Goal: Communication & Community: Share content

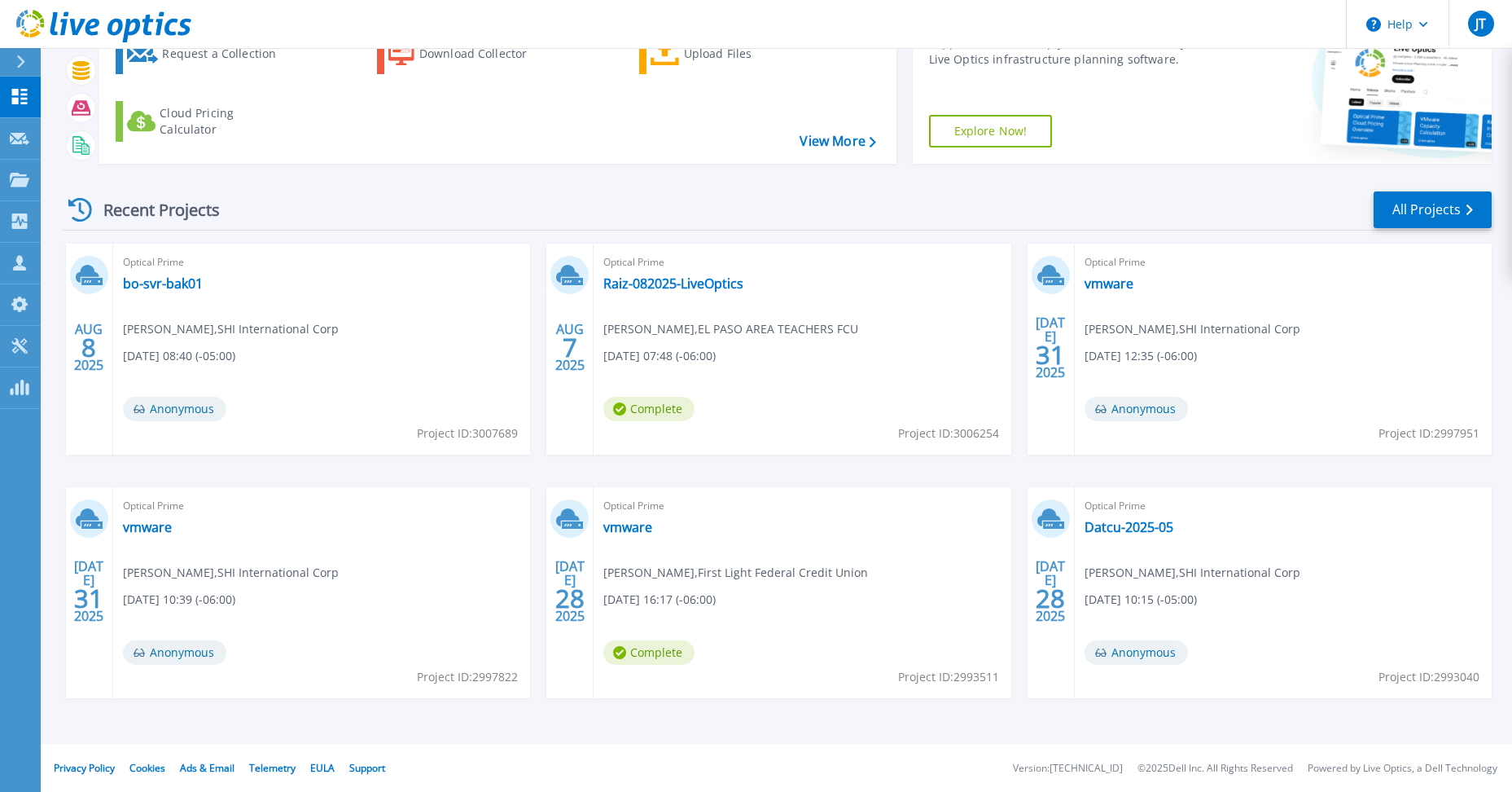
scroll to position [111, 0]
click at [680, 282] on link "Raiz-082025-LiveOptics" at bounding box center [674, 283] width 140 height 16
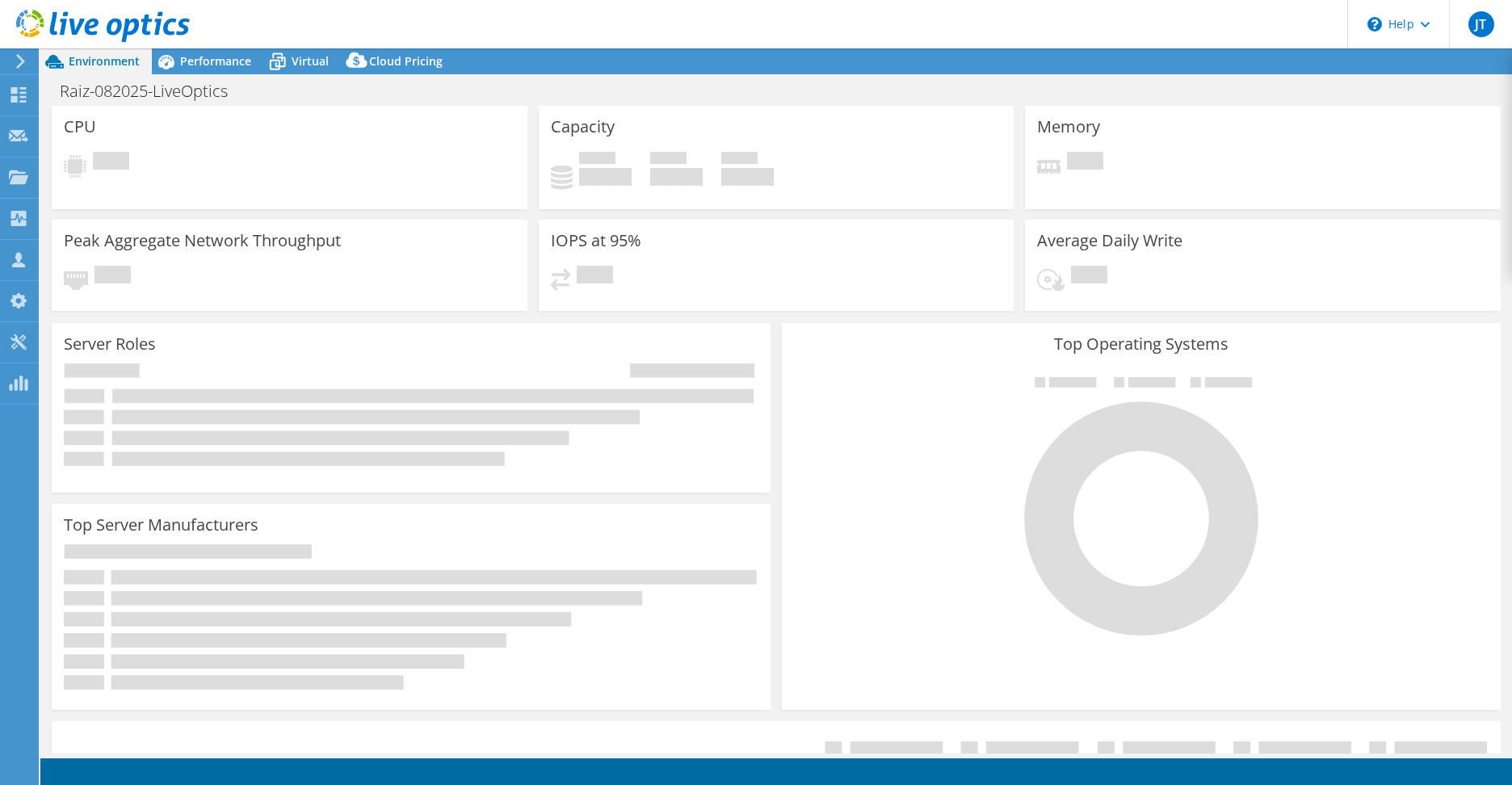
select select "USD"
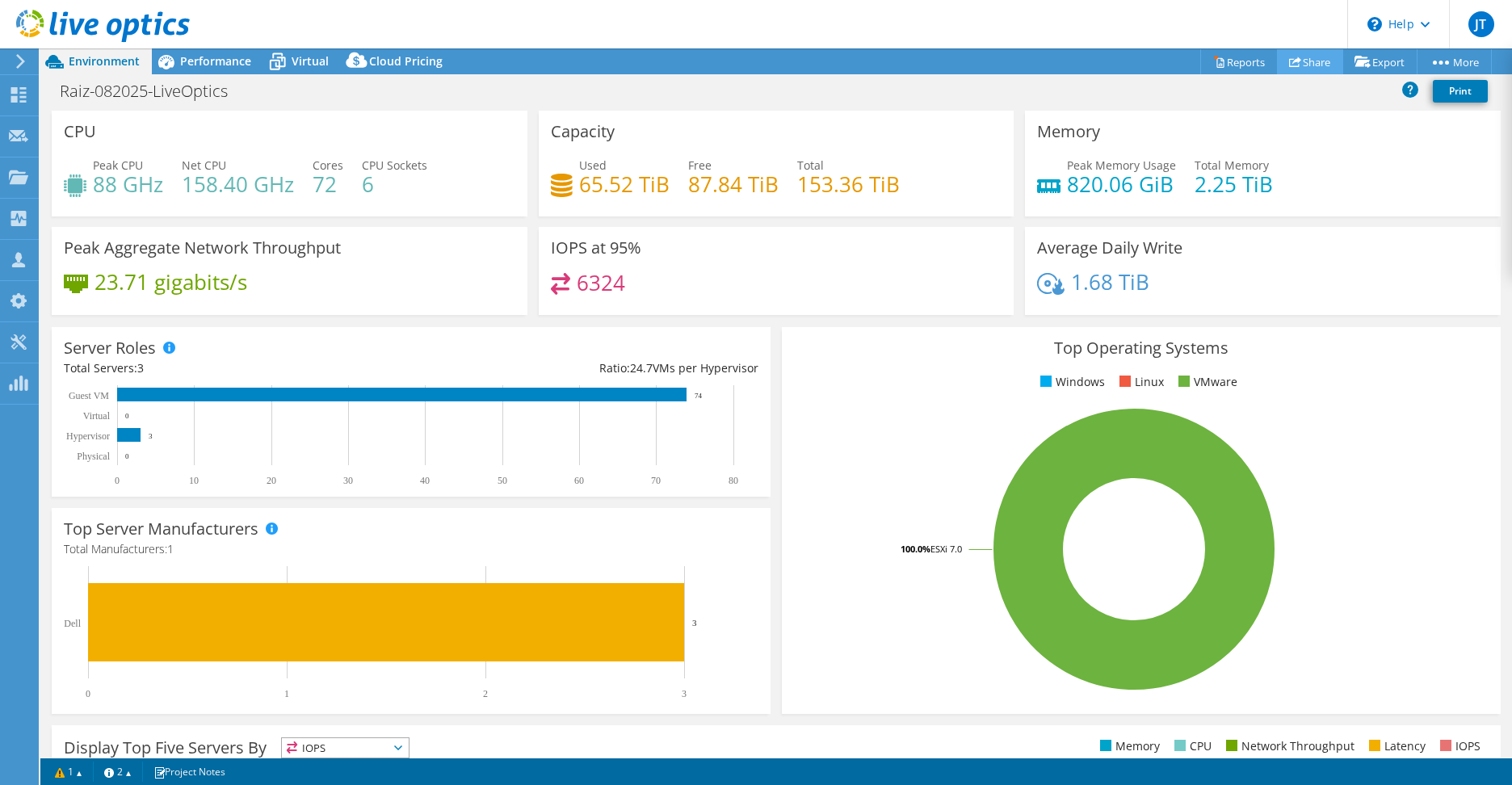
click at [1297, 58] on link "Share" at bounding box center [1310, 62] width 67 height 25
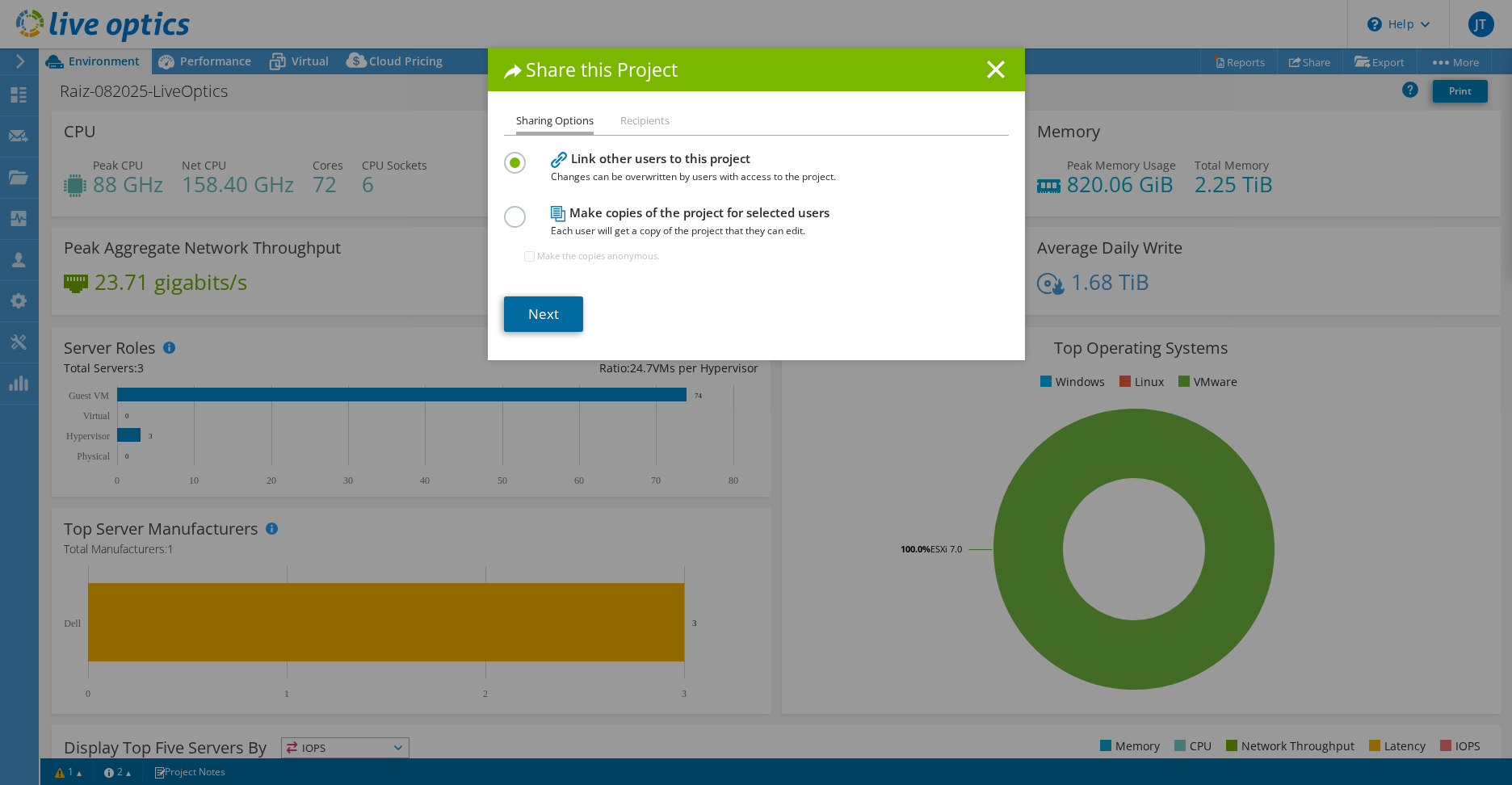
click at [547, 316] on link "Next" at bounding box center [543, 314] width 79 height 35
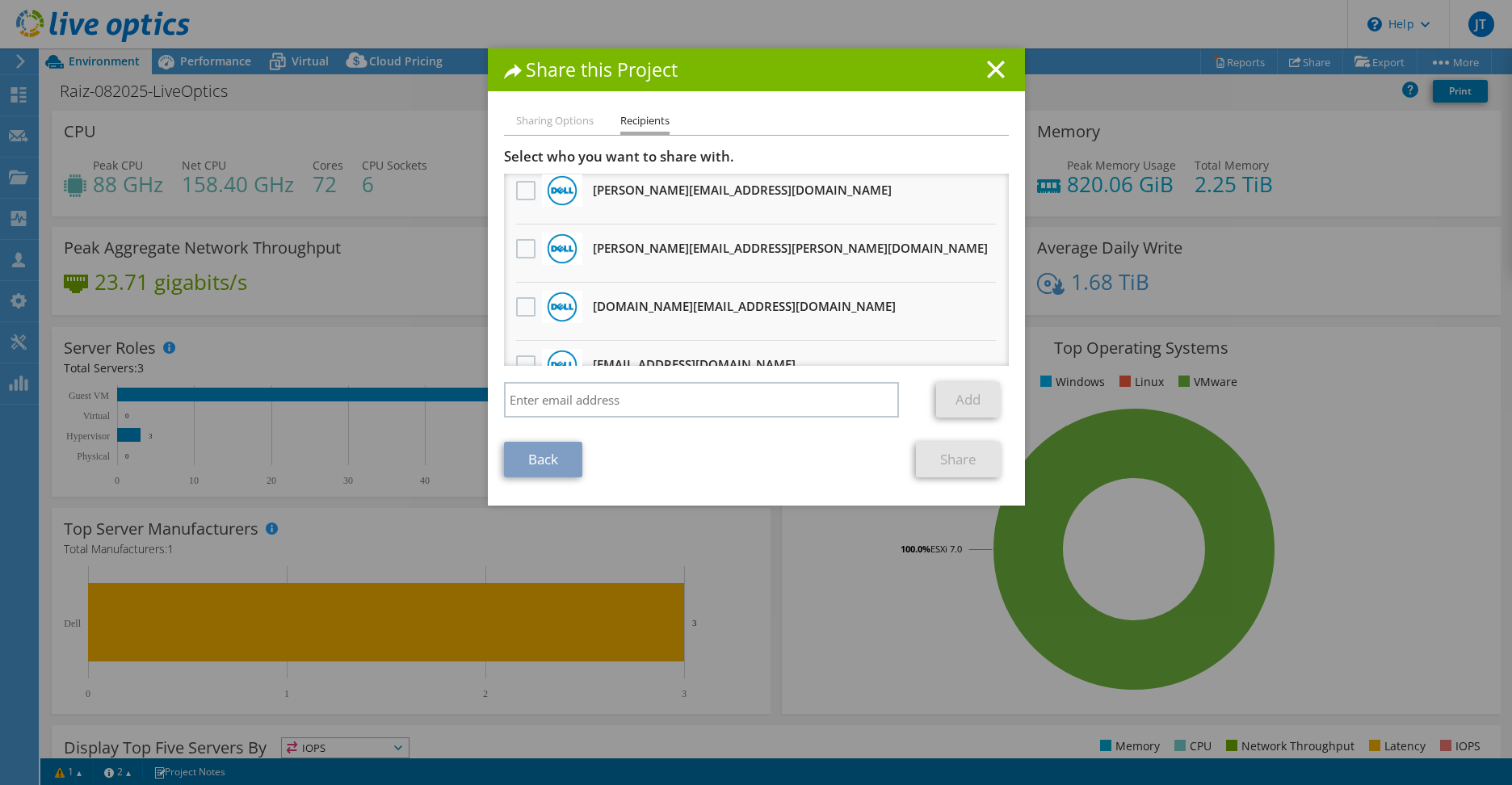
scroll to position [592, 0]
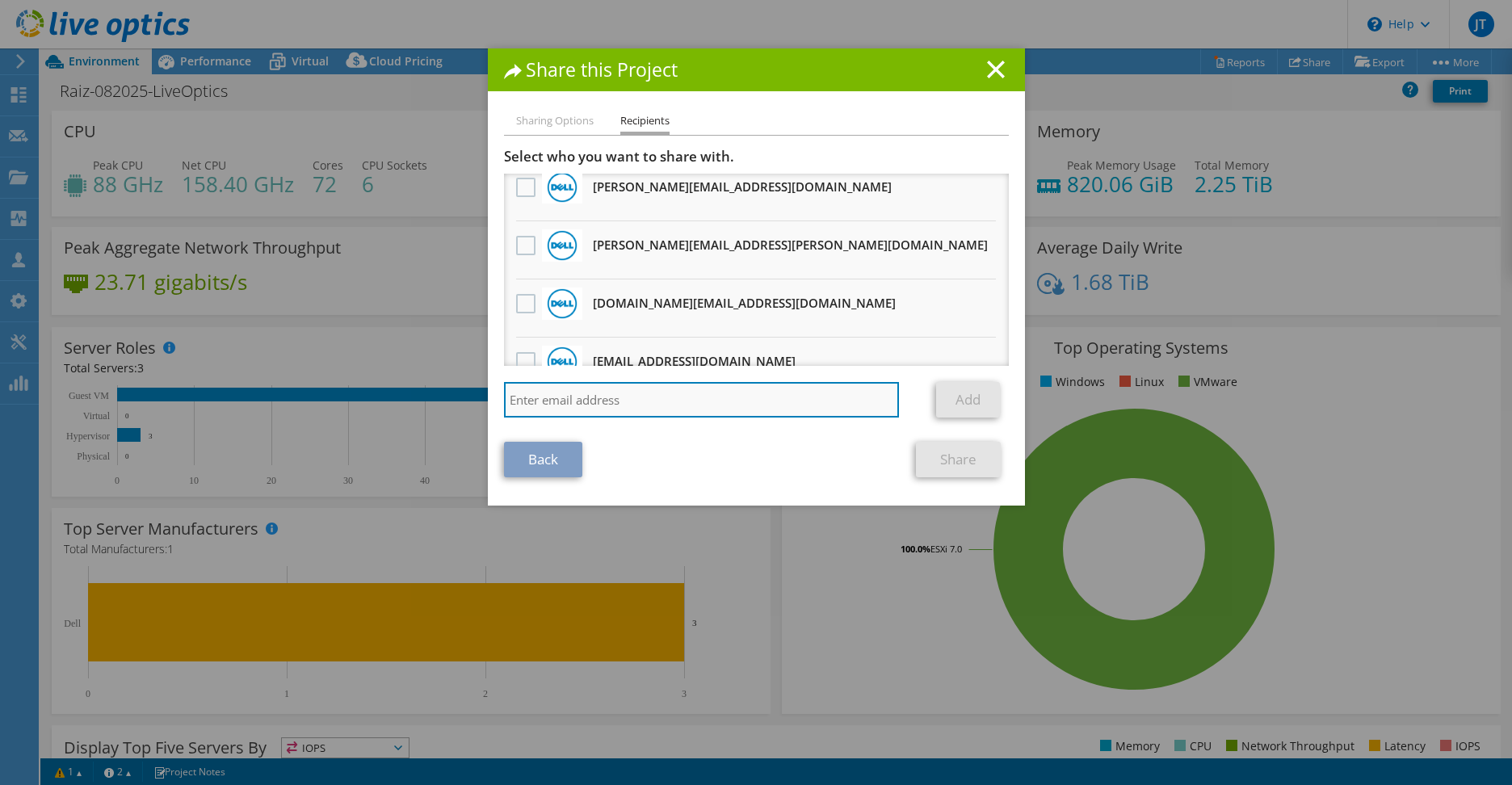
click at [662, 402] on input "search" at bounding box center [702, 400] width 396 height 35
click at [859, 469] on div "Back Share" at bounding box center [756, 460] width 505 height 35
click at [691, 406] on input "search" at bounding box center [702, 400] width 396 height 35
paste input "[EMAIL_ADDRESS][DOMAIN_NAME]"
click at [959, 395] on link "Add" at bounding box center [967, 400] width 64 height 35
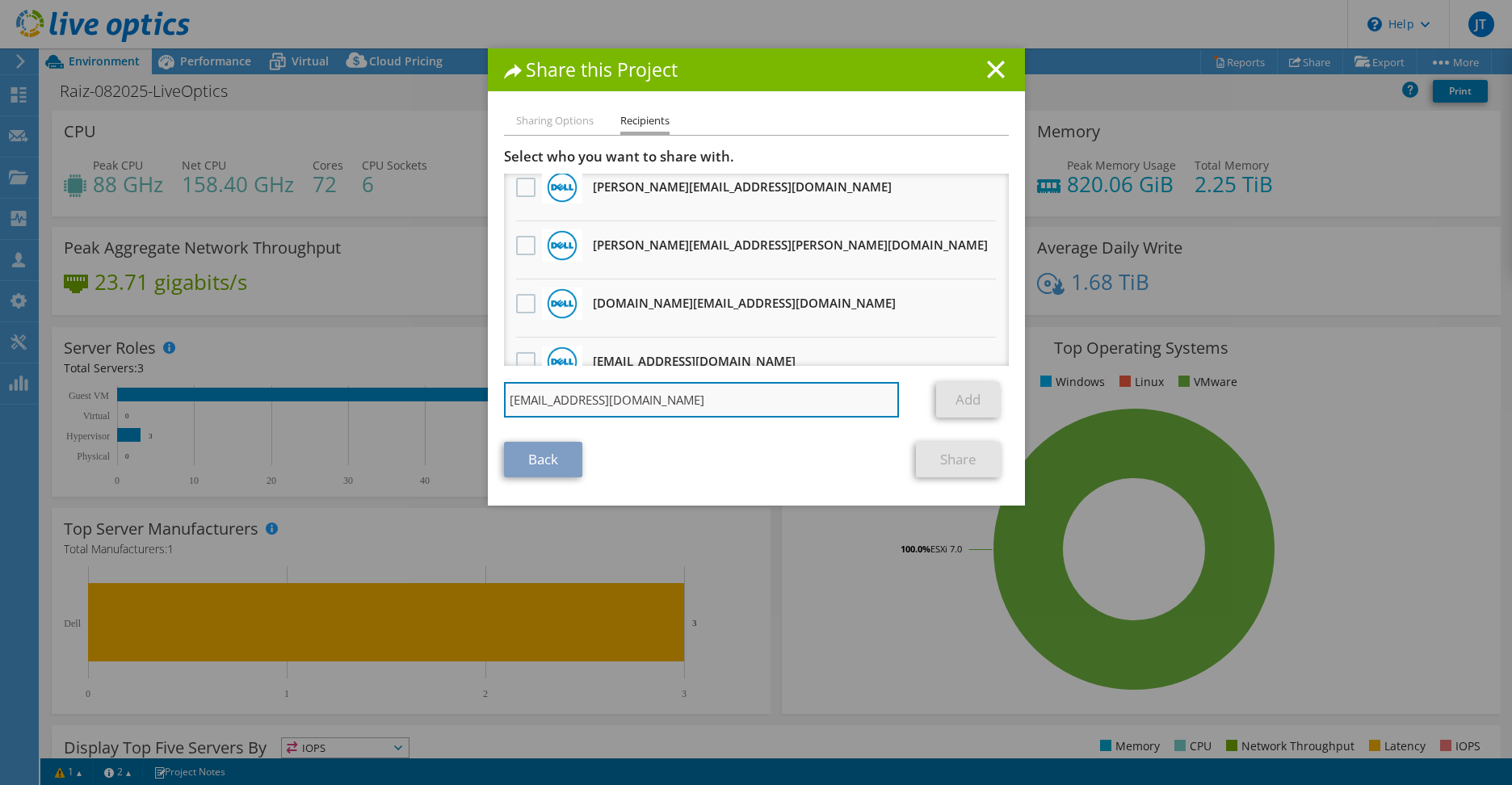
click at [758, 416] on input "[EMAIL_ADDRESS][DOMAIN_NAME]" at bounding box center [702, 400] width 396 height 35
type input "[EMAIL_ADDRESS][DOMAIN_NAME]"
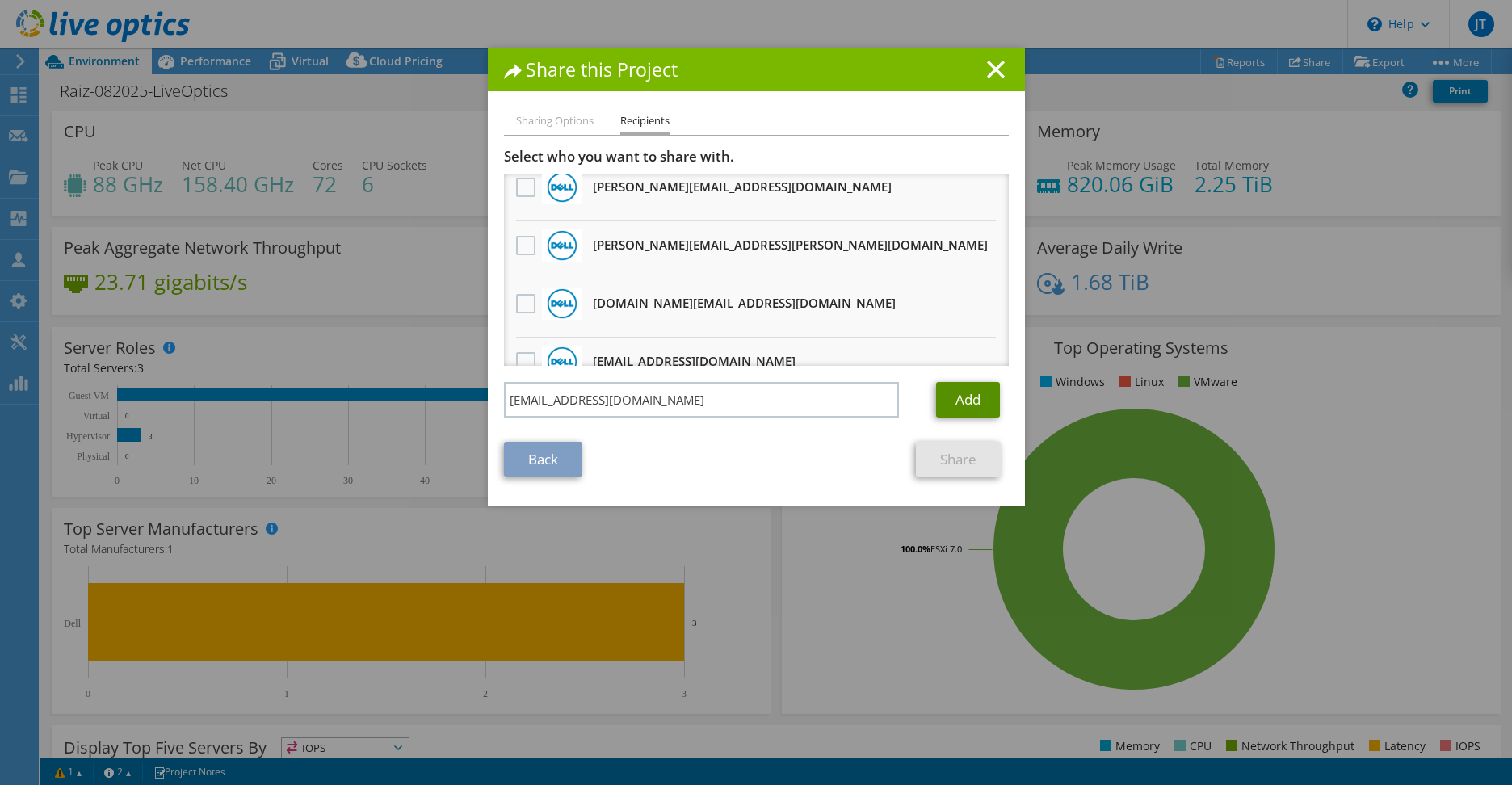
click at [947, 391] on link "Add" at bounding box center [967, 400] width 64 height 35
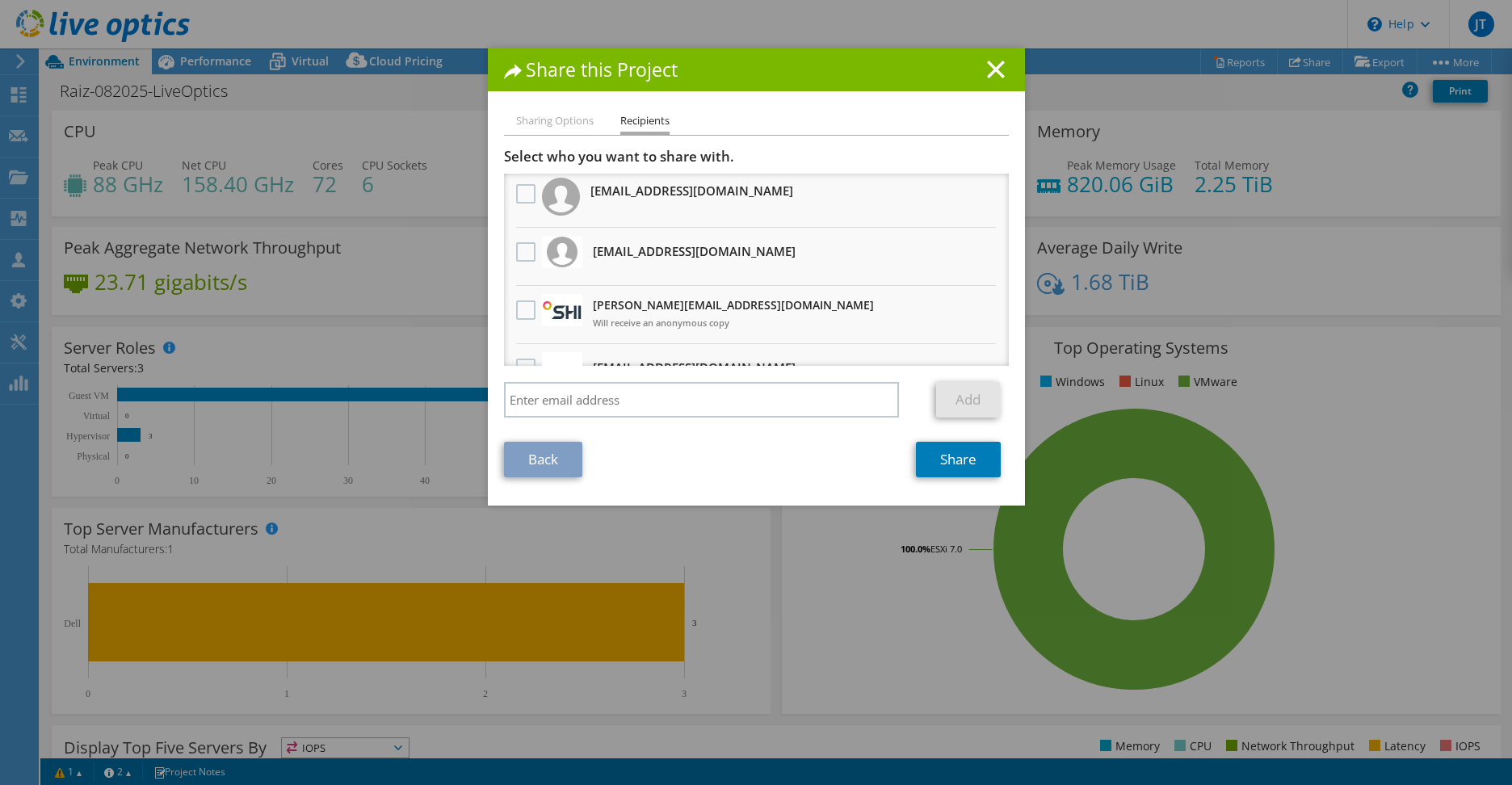
scroll to position [0, 0]
click at [517, 195] on label at bounding box center [528, 198] width 24 height 20
click at [0, 0] on "] "checkbox" at bounding box center [0, 0] width 0 height 0
click at [947, 462] on link "Share" at bounding box center [958, 460] width 85 height 35
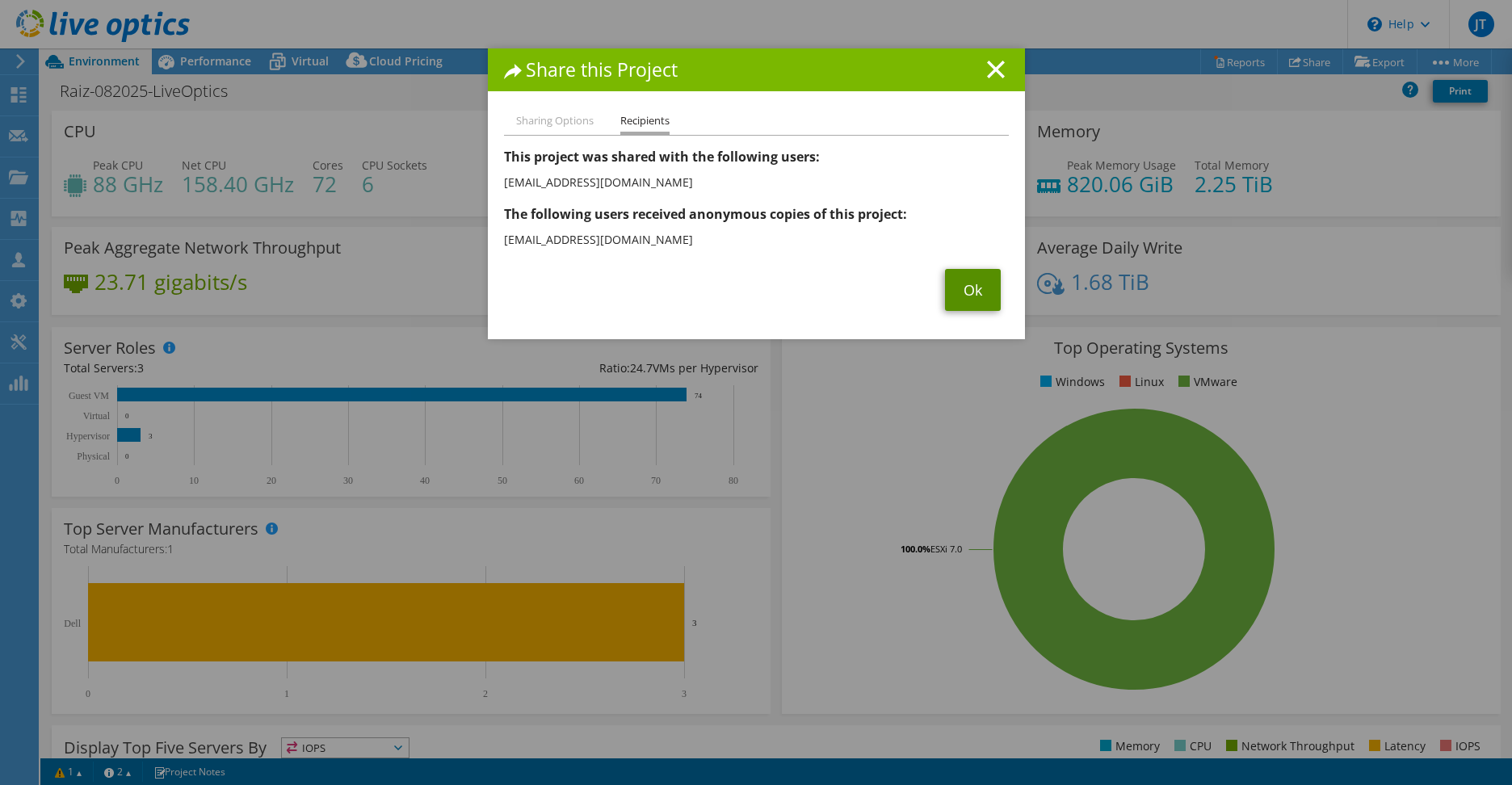
click at [962, 291] on link "Ok" at bounding box center [972, 289] width 56 height 42
